Goal: Task Accomplishment & Management: Manage account settings

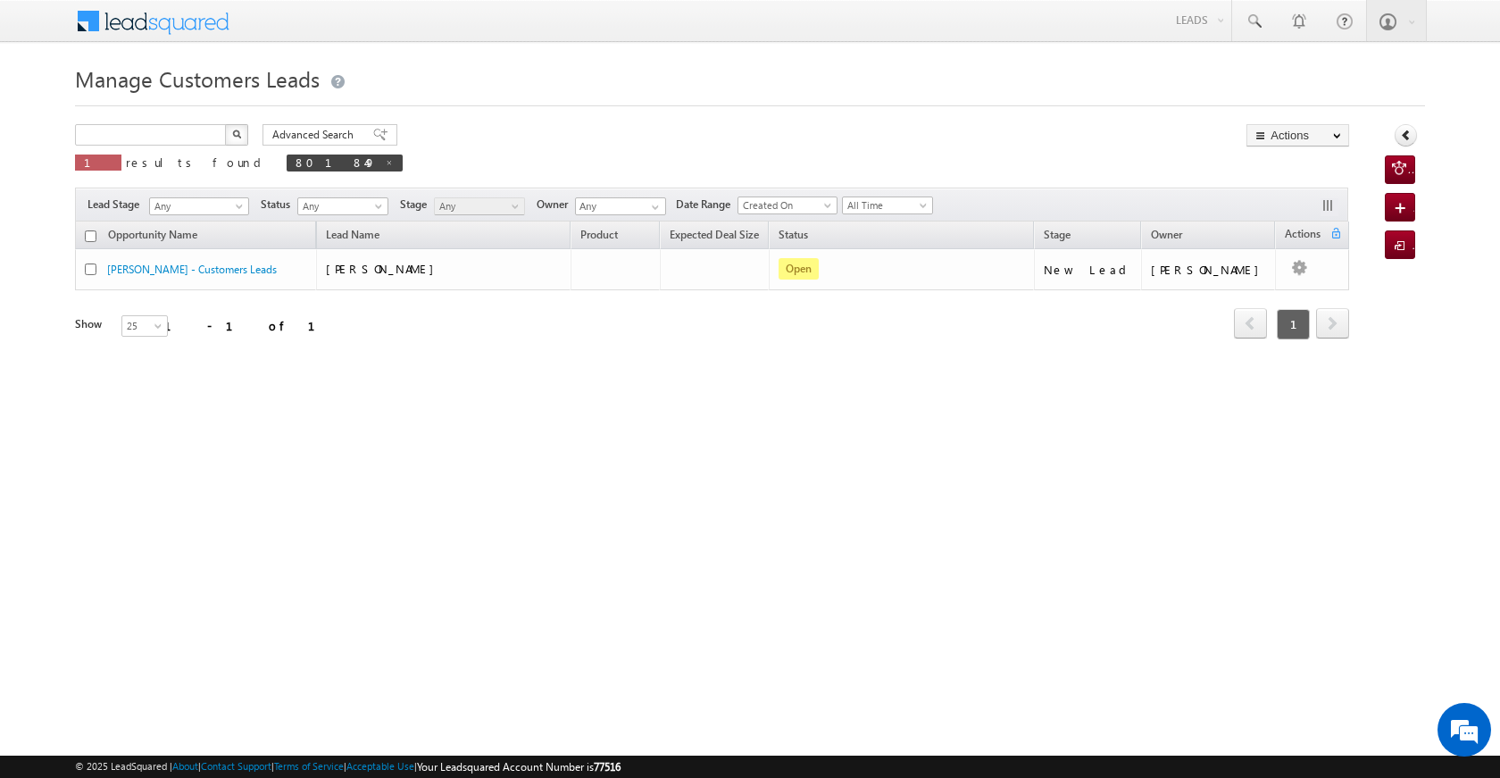
type input "Search Customers Leads"
drag, startPoint x: 154, startPoint y: 117, endPoint x: 86, endPoint y: 130, distance: 70.0
click at [86, 130] on div "Manage Customers Leads 801849 X 1 results found 801849 Advanced Search Advanced…" at bounding box center [750, 283] width 1350 height 446
drag, startPoint x: 137, startPoint y: 128, endPoint x: 67, endPoint y: 129, distance: 69.7
click at [67, 129] on body "Menu [PERSON_NAME] [PERSON_NAME] a2@ks erve." at bounding box center [750, 253] width 1500 height 506
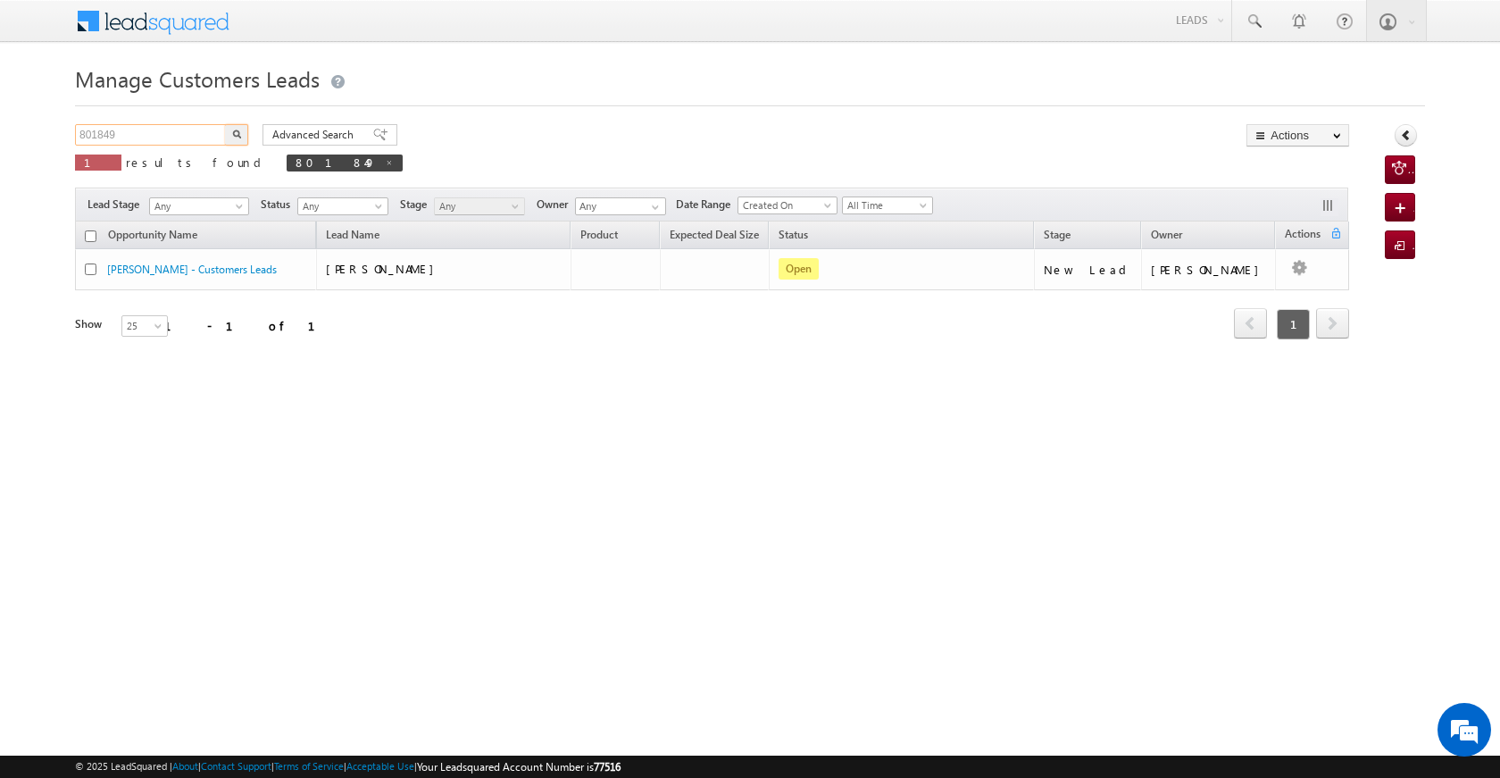
paste input "16177"
type input "816177"
click at [238, 132] on img "button" at bounding box center [236, 133] width 9 height 9
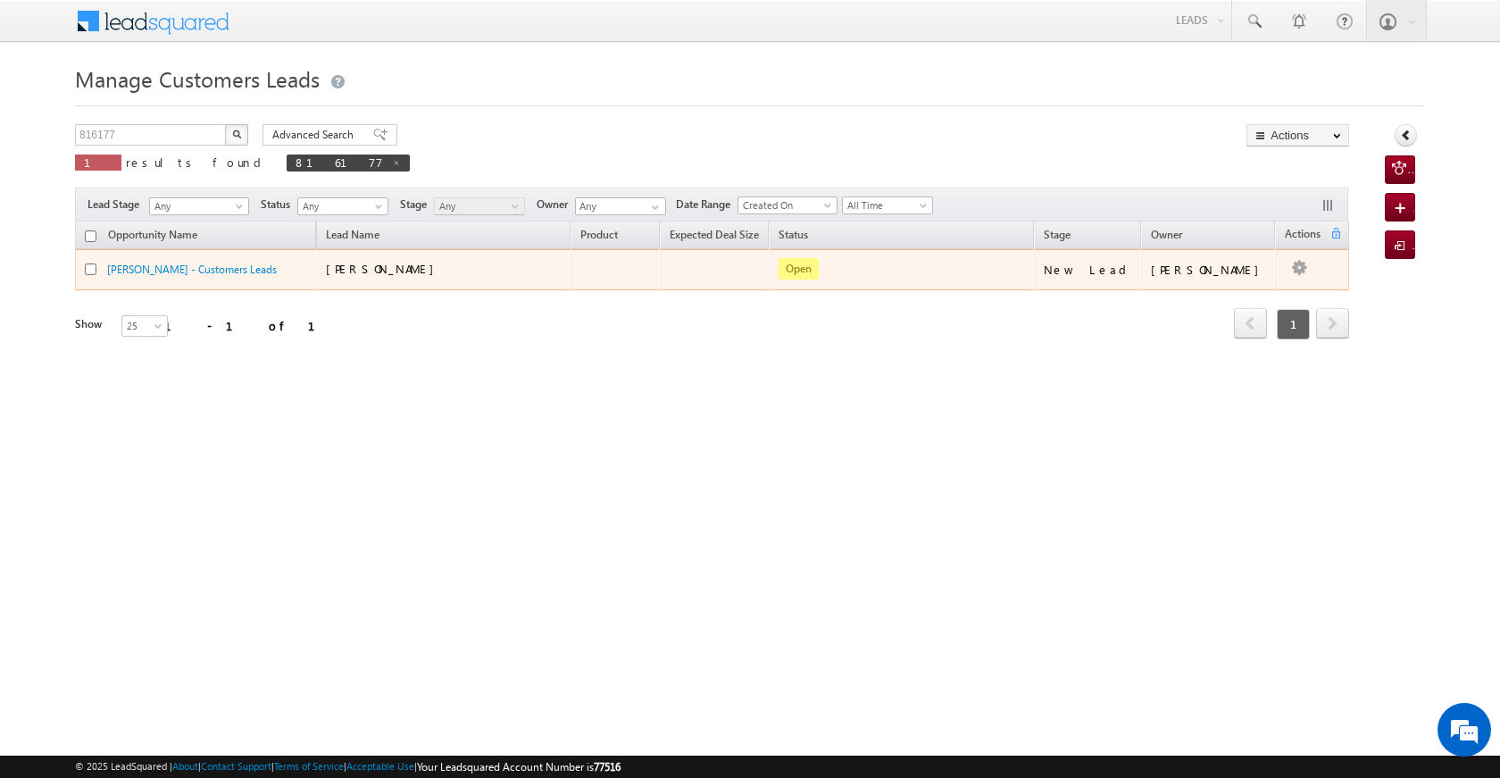
click at [1304, 268] on td "Edit Change Owner Change Stage Add Activity Add Task Delete" at bounding box center [1312, 269] width 74 height 41
click at [1228, 286] on link "Edit" at bounding box center [1263, 291] width 89 height 21
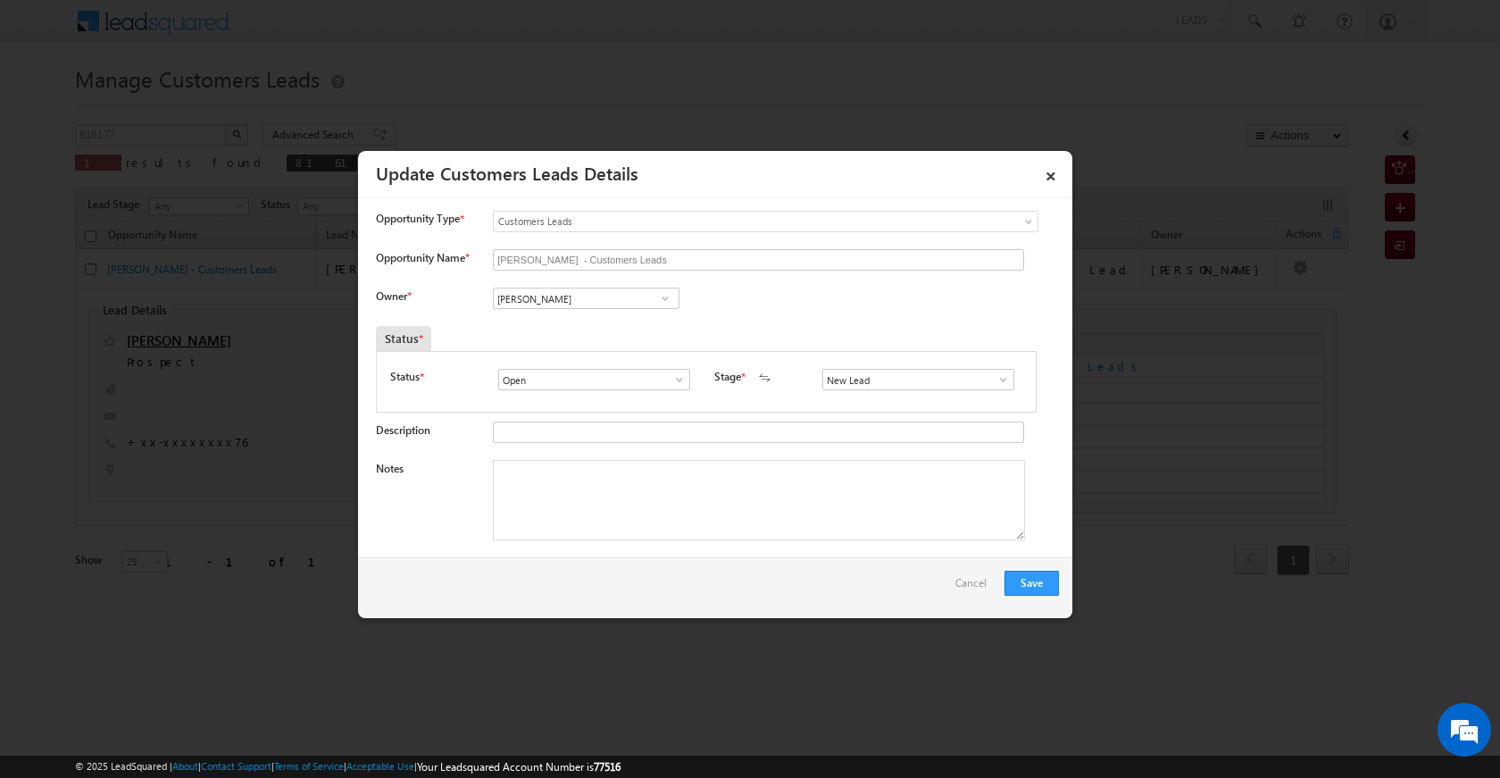
click at [662, 304] on span at bounding box center [665, 298] width 18 height 14
click at [571, 494] on textarea "Notes" at bounding box center [759, 500] width 532 height 80
click at [627, 520] on textarea "Notes" at bounding box center [759, 500] width 532 height 80
paste textarea "lap loan property vailue 20 lac loan amount 5 lac loan amount wife [DEMOGRAPHIC…"
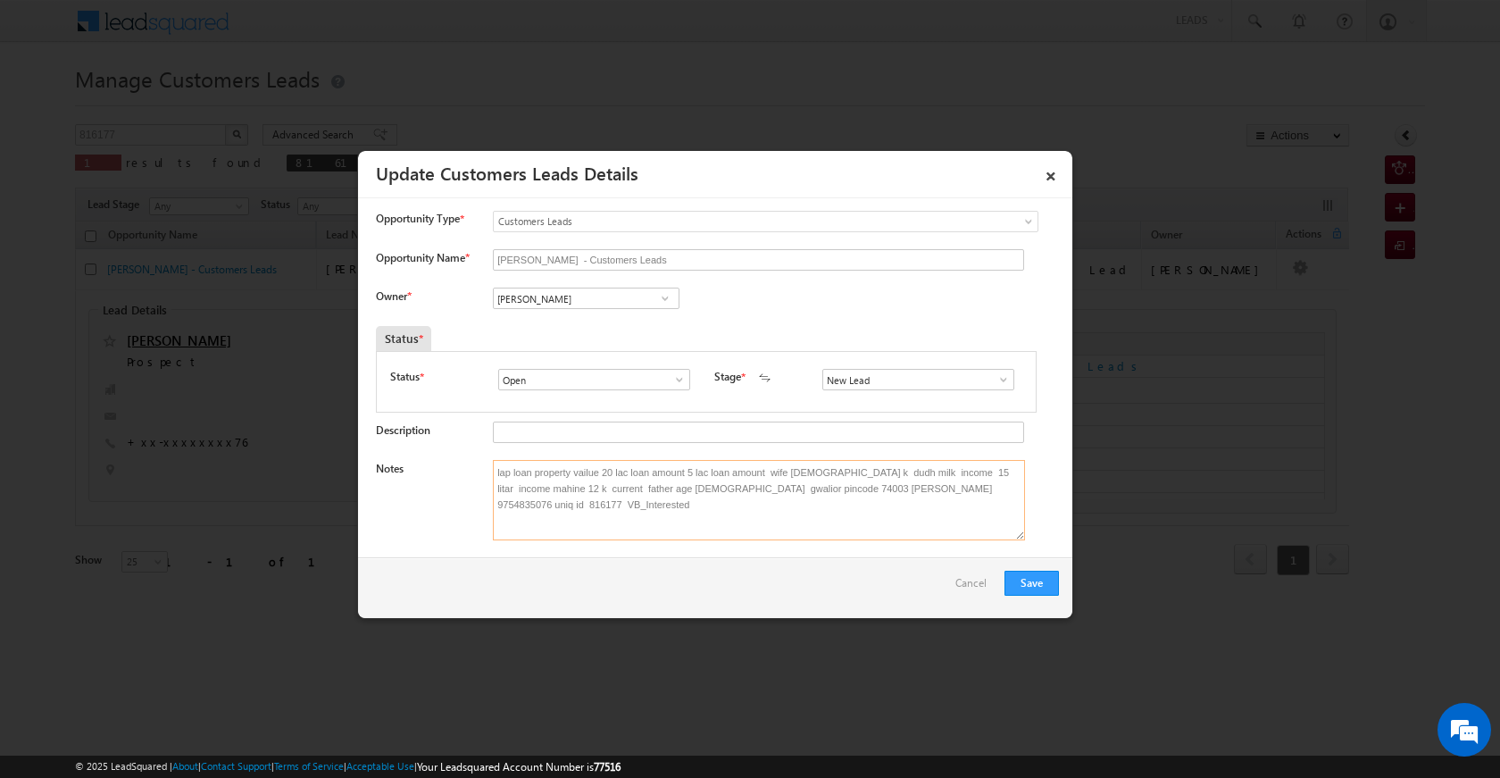
type textarea "lap loan property vailue 20 lac loan amount 5 lac loan amount wife [DEMOGRAPHIC…"
click at [661, 297] on span at bounding box center [665, 298] width 18 height 14
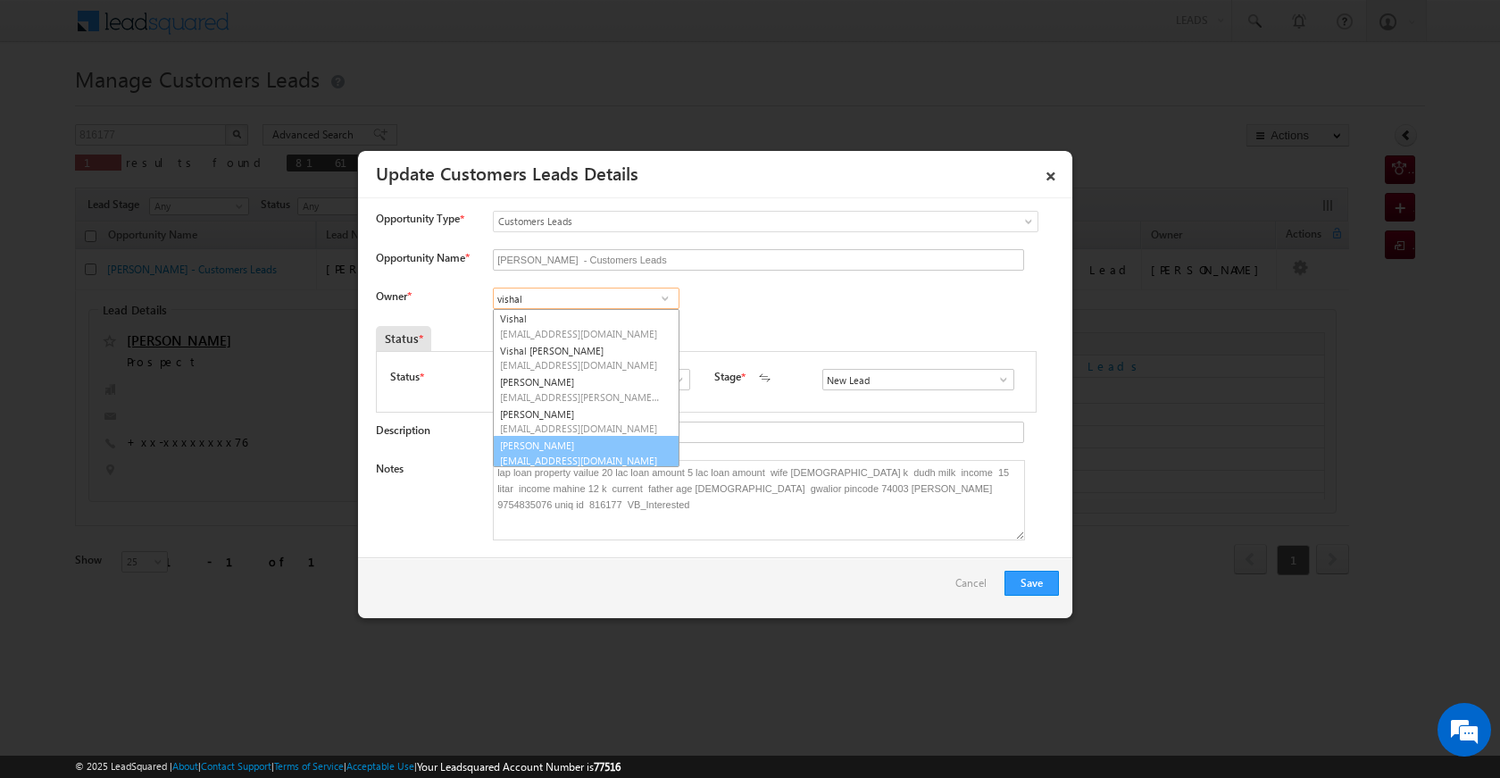
scroll to position [4, 0]
click at [612, 449] on span "[EMAIL_ADDRESS][DOMAIN_NAME]" at bounding box center [580, 455] width 161 height 13
type input "[PERSON_NAME]"
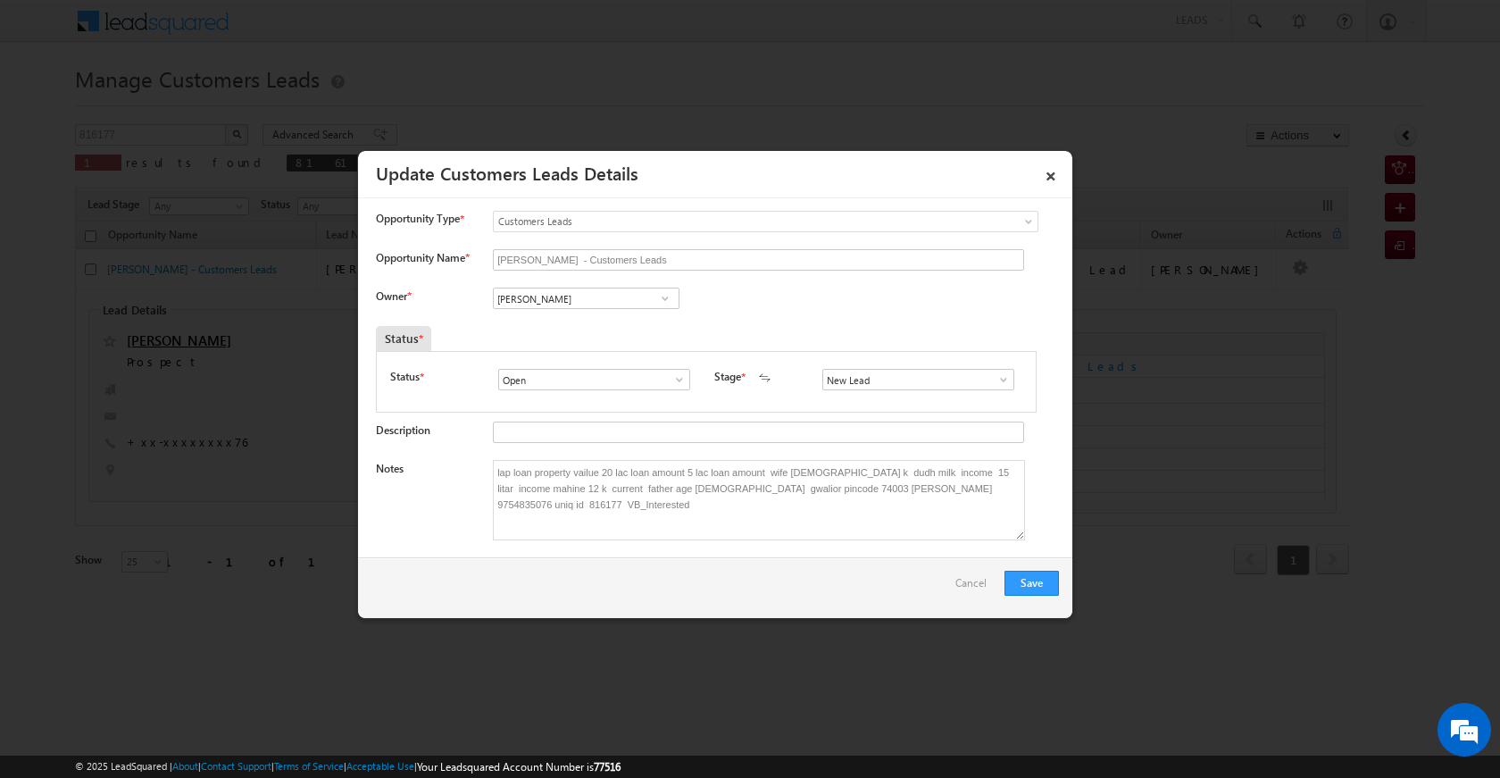
click at [995, 377] on span at bounding box center [1004, 379] width 18 height 14
click at [923, 456] on link "Sales Marked" at bounding box center [917, 456] width 191 height 21
type input "Sales Marked"
click at [1047, 583] on button "Save" at bounding box center [1031, 583] width 54 height 25
